Goal: Find specific page/section: Find specific page/section

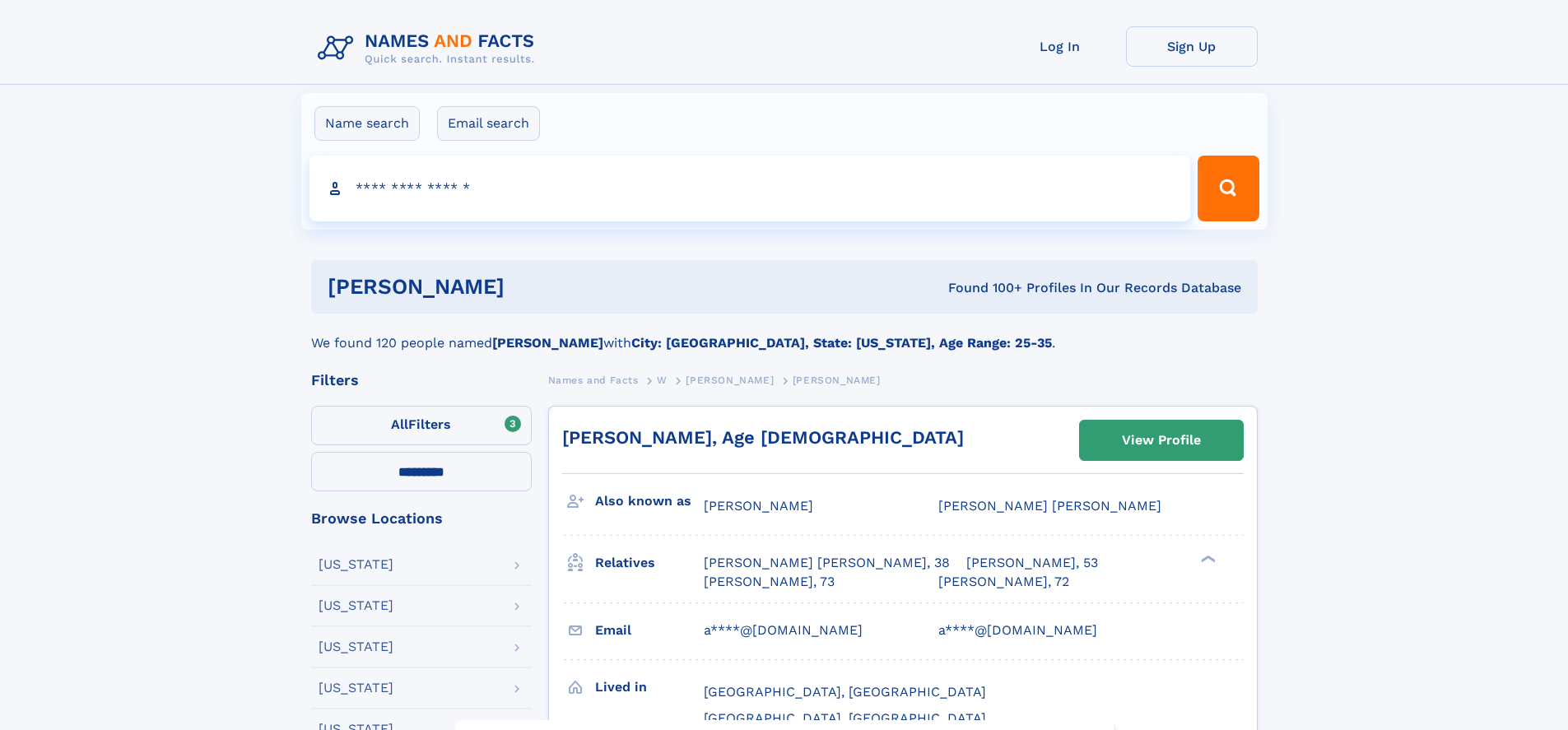
select select "**"
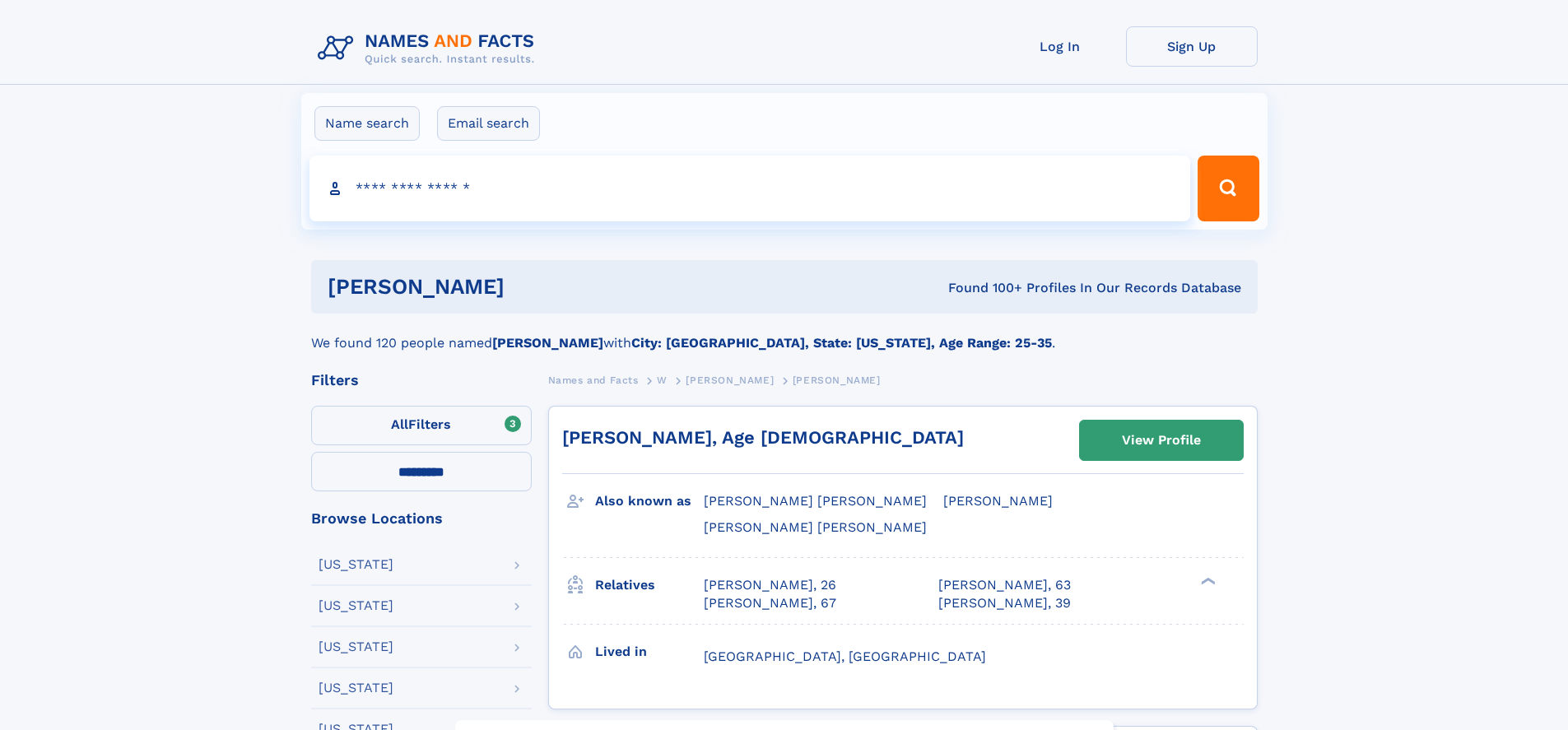
select select "**"
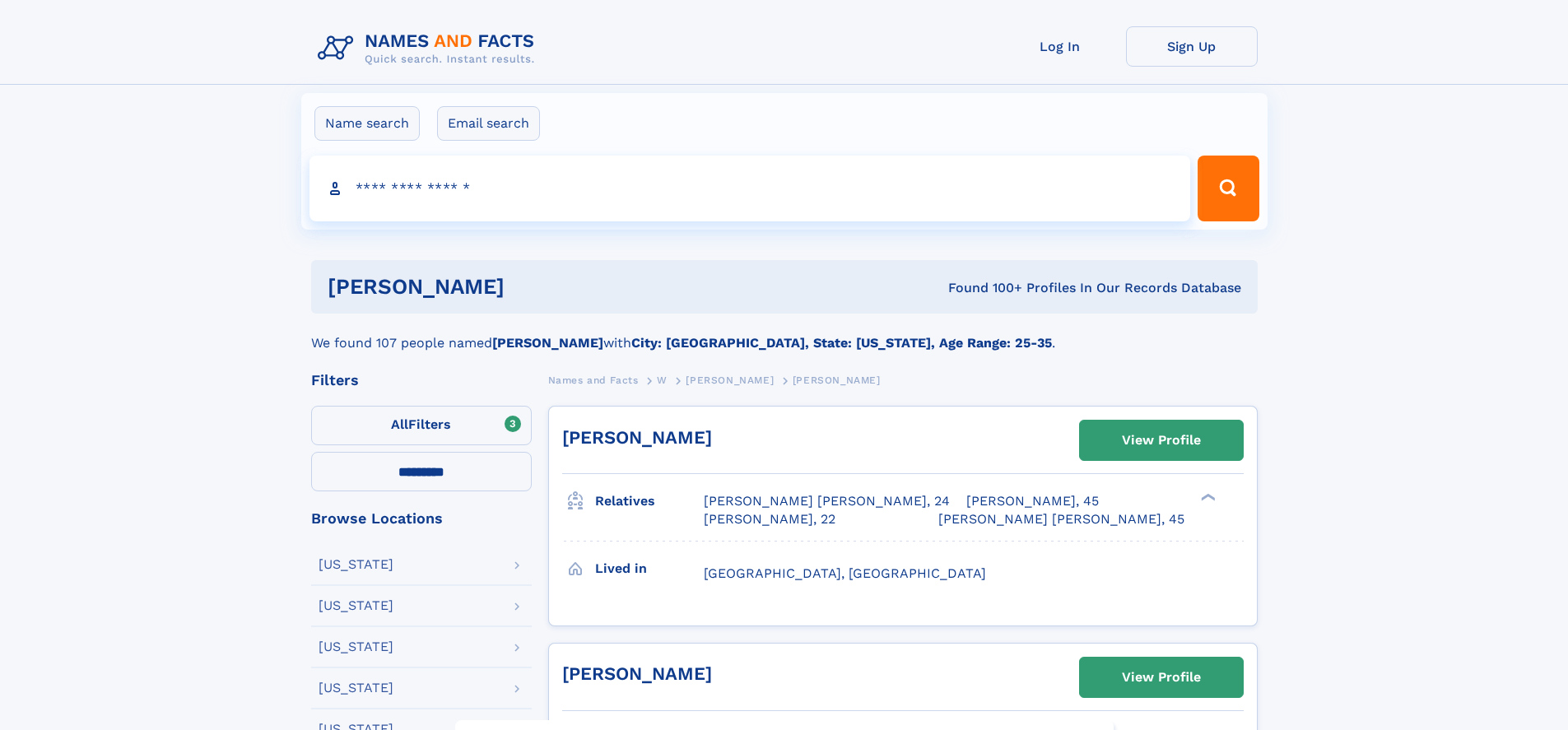
select select "**"
